Goal: Navigation & Orientation: Find specific page/section

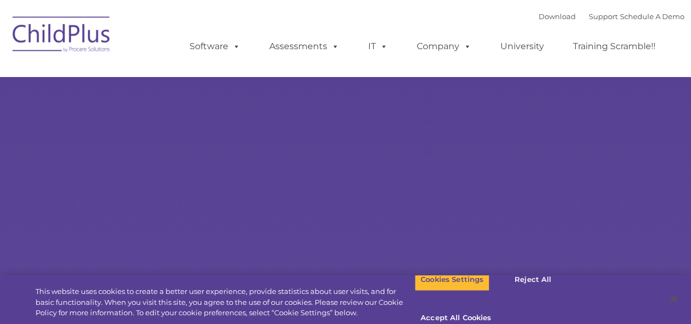
select select "MEDIUM"
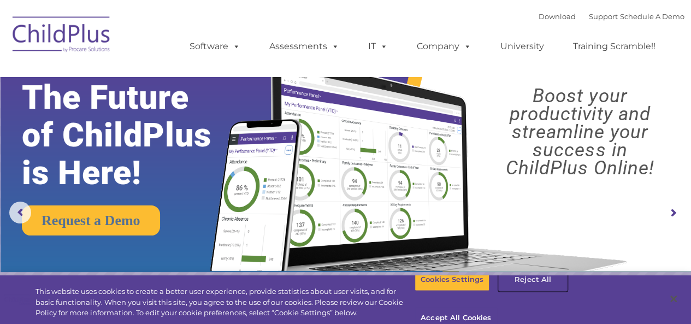
click at [526, 291] on button "Reject All" at bounding box center [533, 279] width 68 height 23
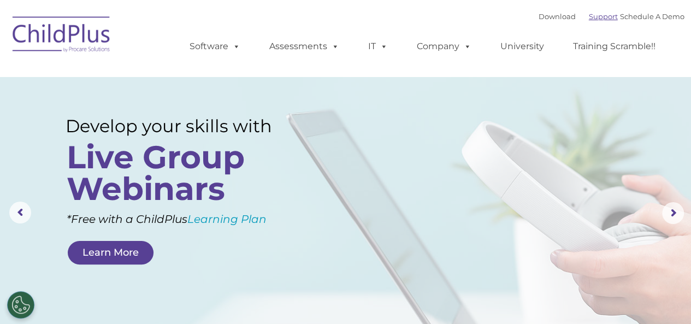
click at [595, 20] on link "Support" at bounding box center [603, 16] width 29 height 9
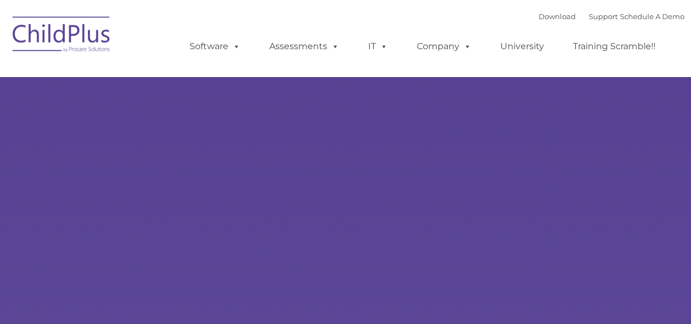
select select "MEDIUM"
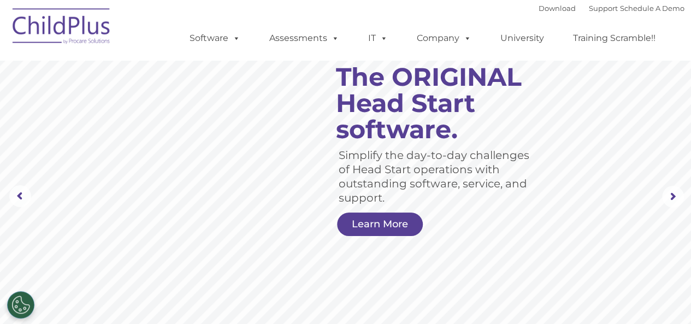
click at [86, 37] on img at bounding box center [61, 28] width 109 height 55
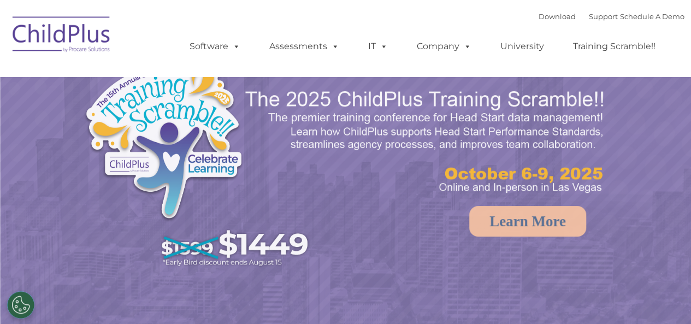
select select "MEDIUM"
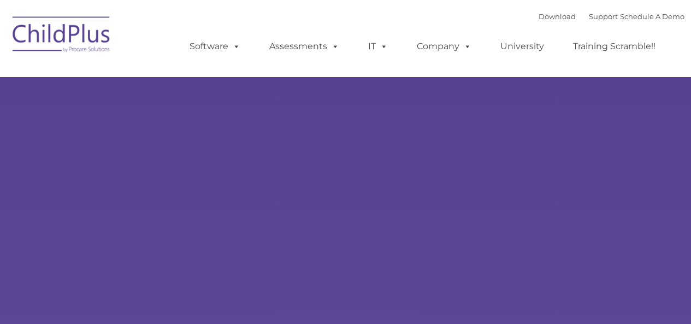
type input ""
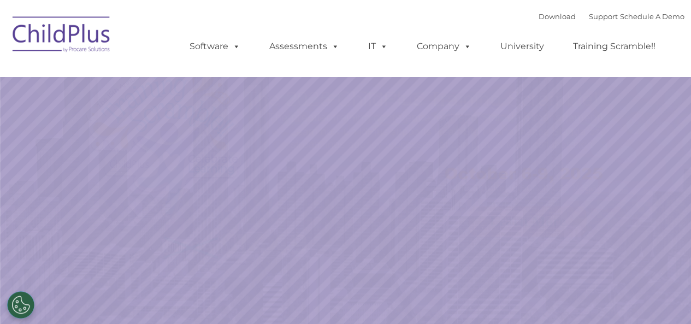
select select "MEDIUM"
